Goal: Information Seeking & Learning: Learn about a topic

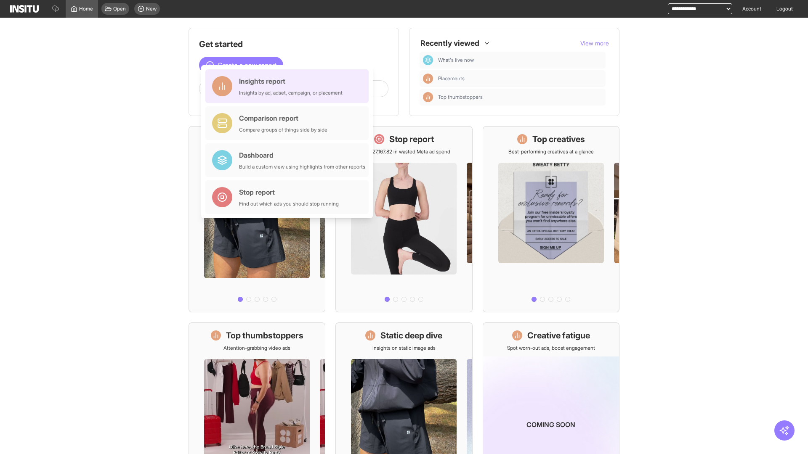
click at [289, 86] on div "Insights report Insights by ad, adset, campaign, or placement" at bounding box center [290, 86] width 103 height 20
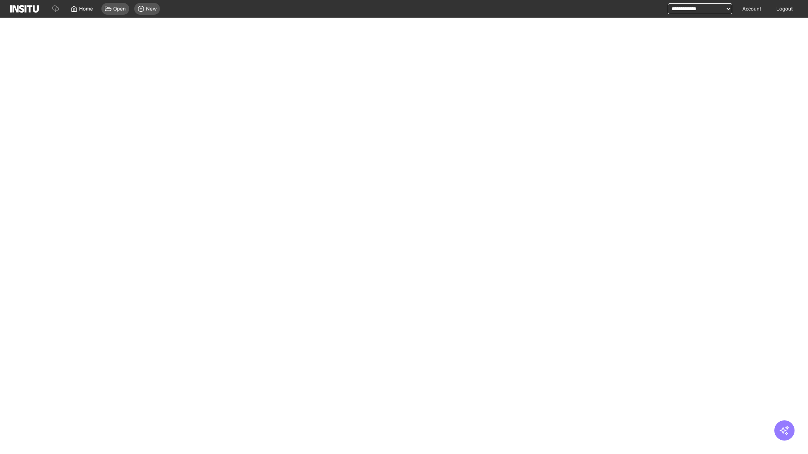
select select "**"
